Goal: Task Accomplishment & Management: Use online tool/utility

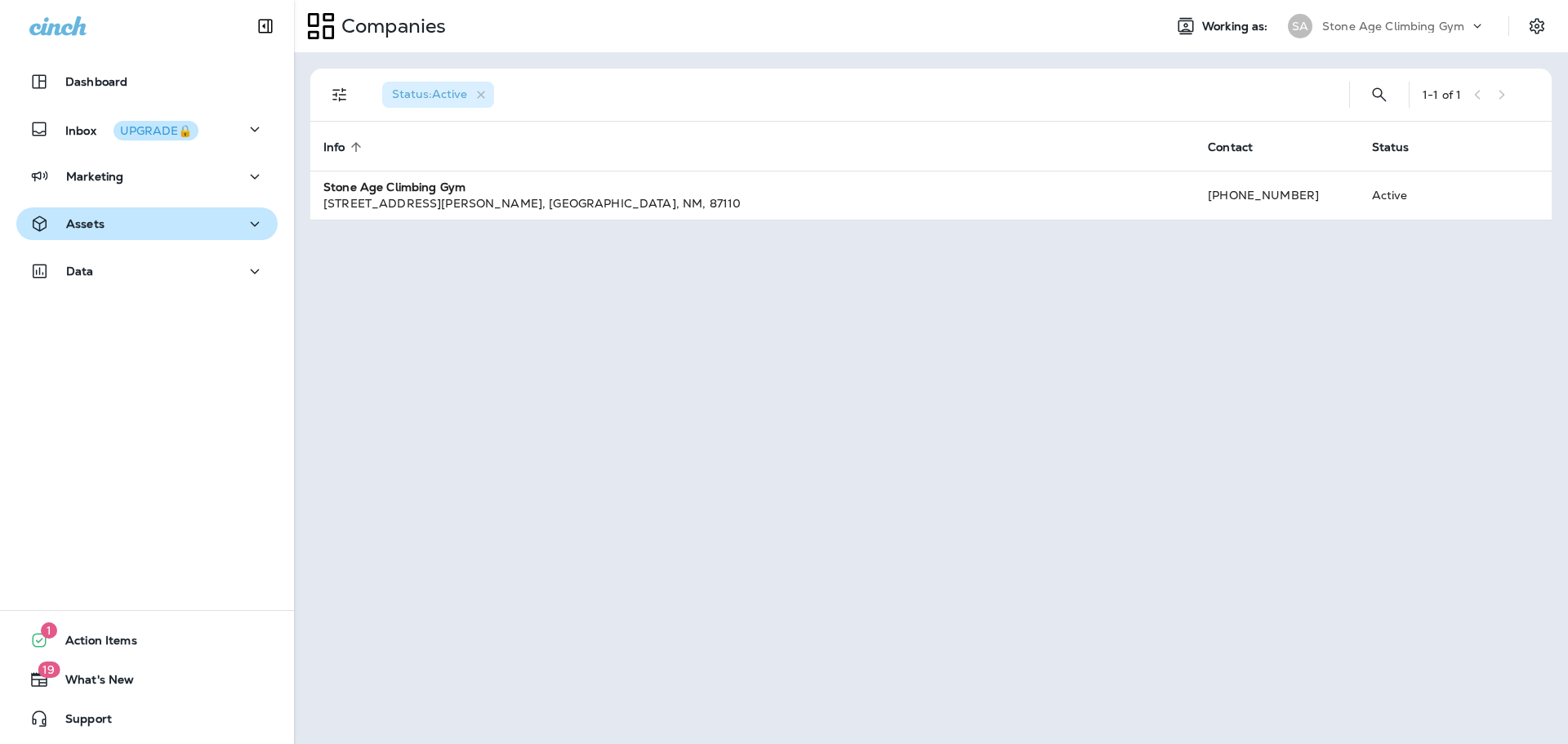
click at [202, 221] on div "Assets" at bounding box center [147, 224] width 235 height 21
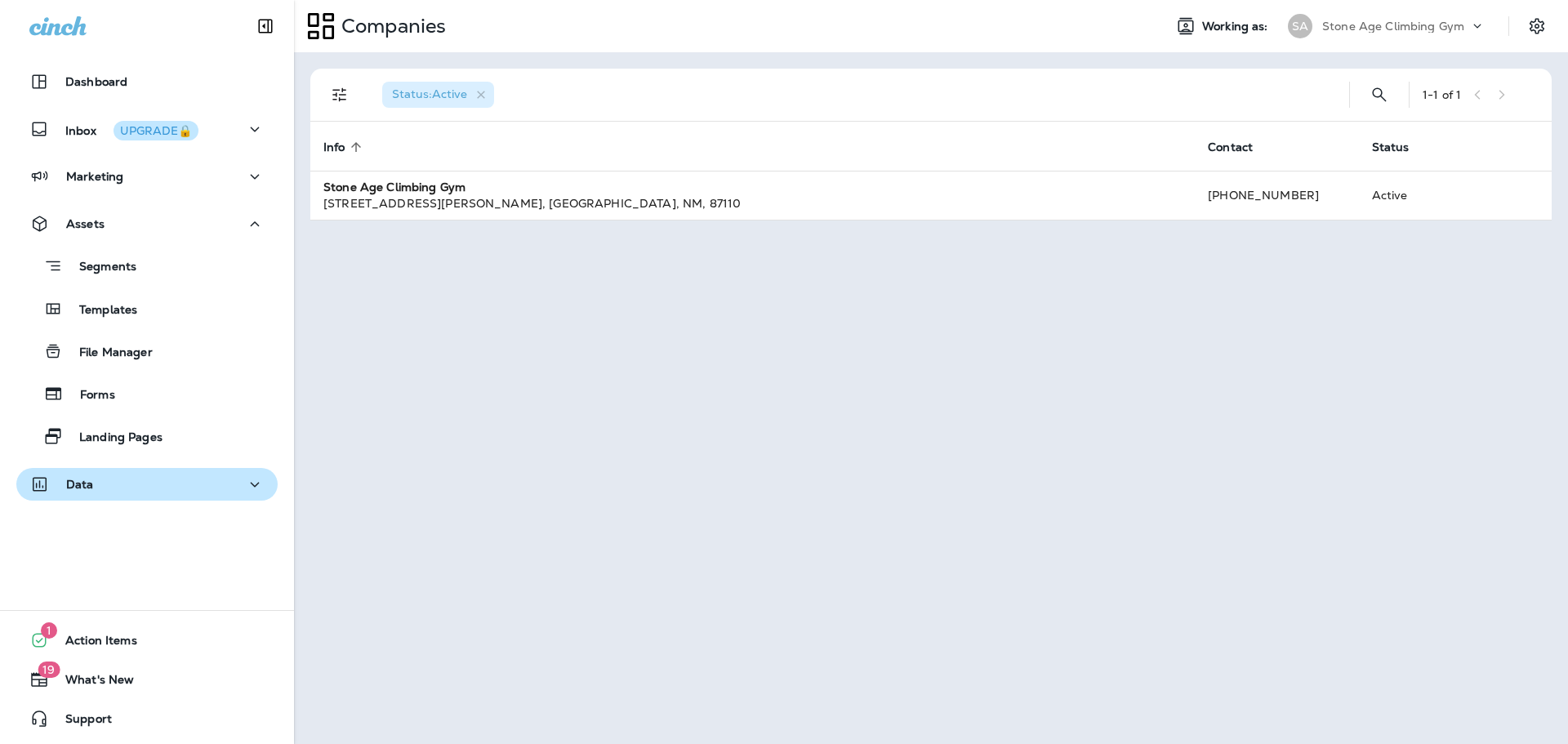
click at [115, 469] on button "Data" at bounding box center [147, 484] width 261 height 33
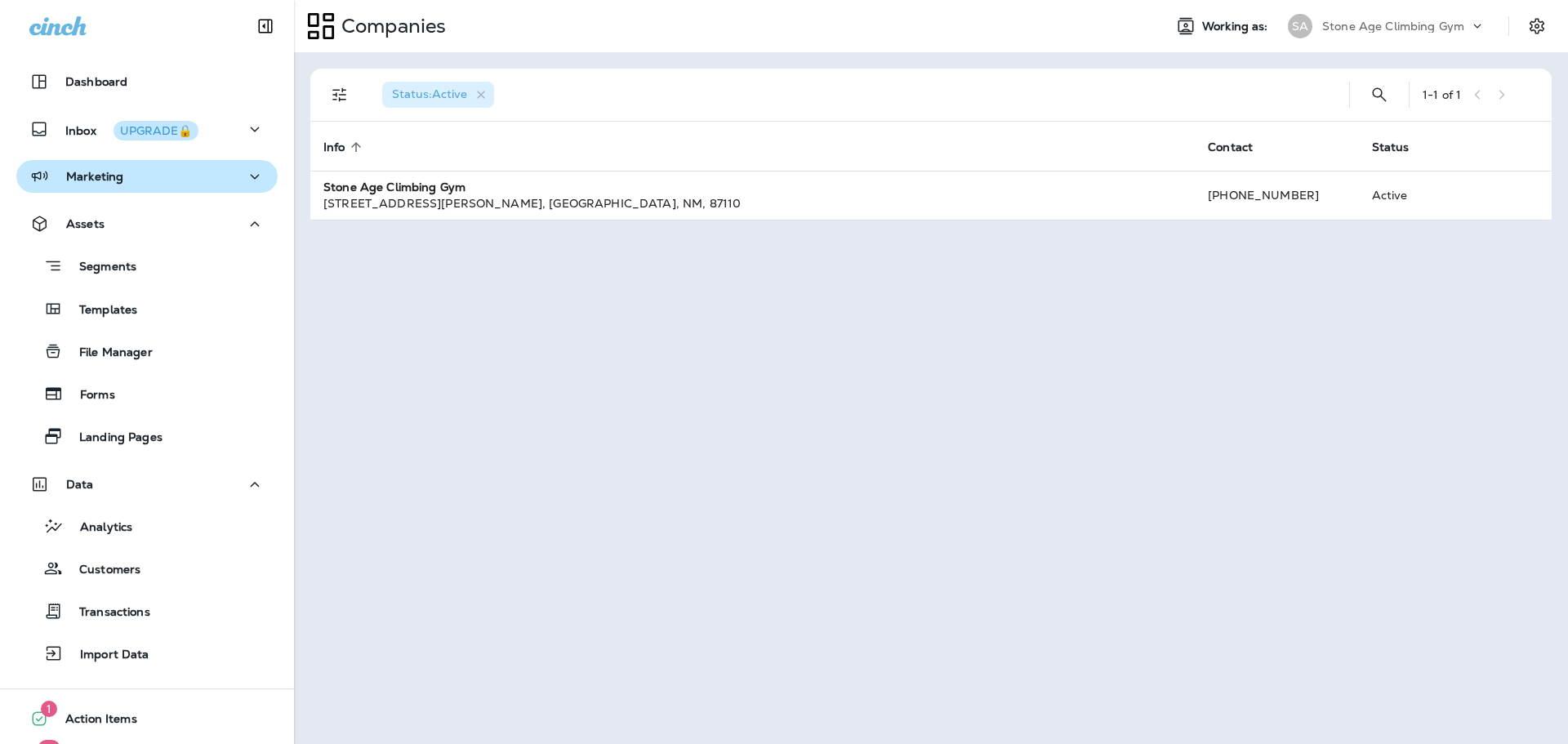
click at [125, 184] on div "Marketing" at bounding box center [147, 177] width 235 height 21
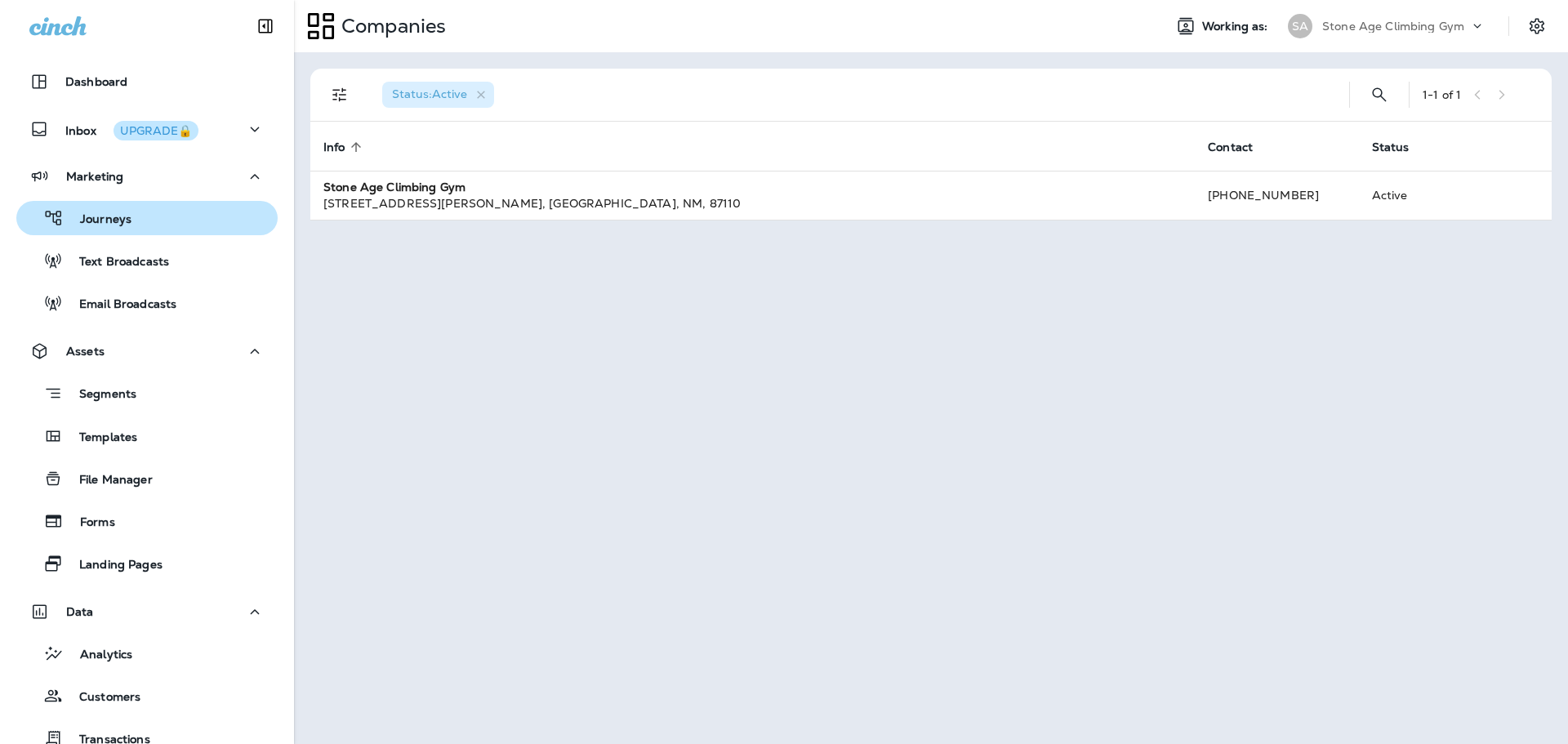
click at [115, 231] on button "Journeys" at bounding box center [147, 219] width 261 height 35
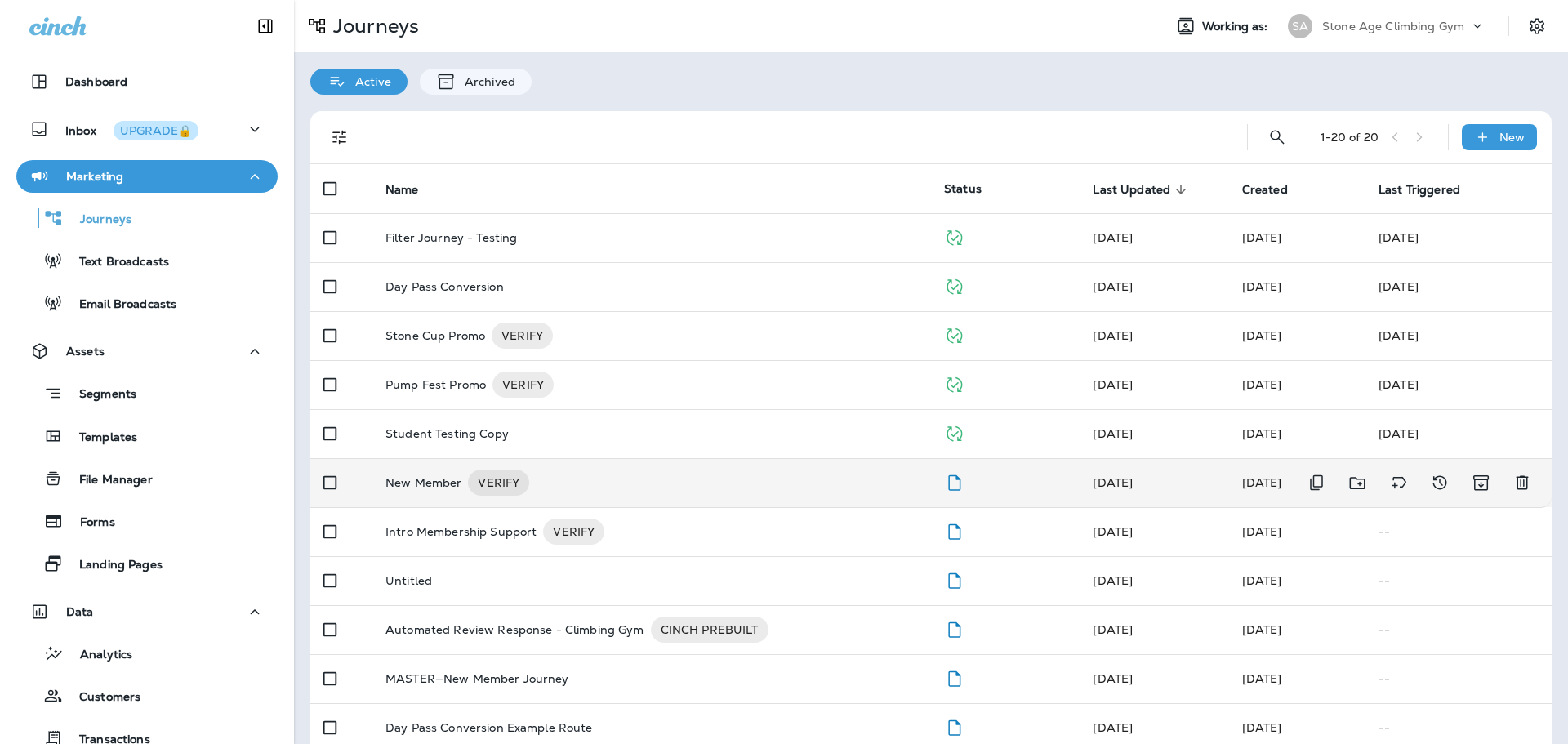
click at [462, 477] on div "New Member VERIFY" at bounding box center [652, 483] width 533 height 26
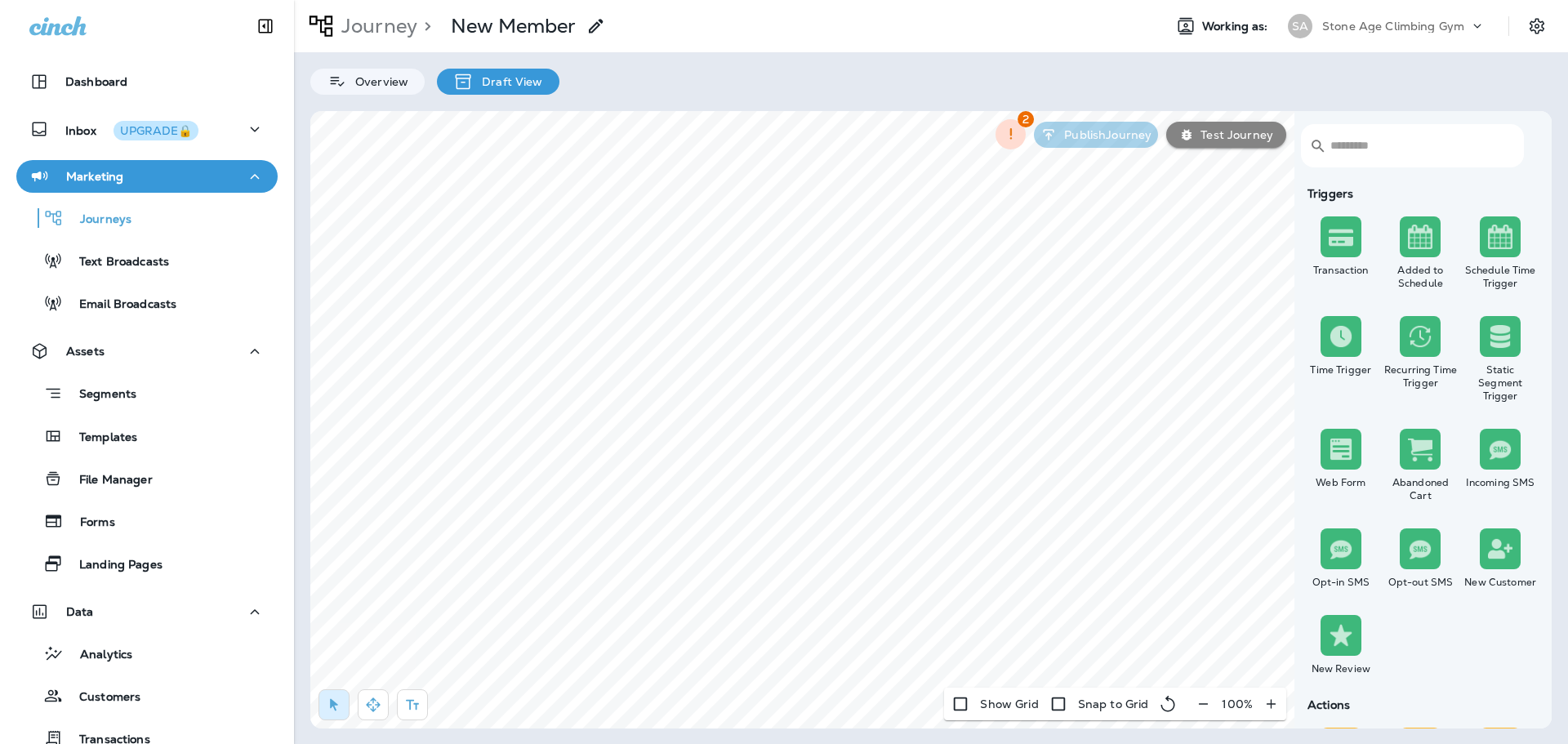
click at [1206, 704] on icon "button" at bounding box center [1203, 704] width 17 height 16
click at [1206, 704] on icon "button" at bounding box center [1210, 704] width 17 height 16
click at [1206, 704] on icon "button" at bounding box center [1212, 704] width 17 height 16
click at [1206, 704] on icon "button" at bounding box center [1210, 704] width 17 height 16
